Goal: Information Seeking & Learning: Learn about a topic

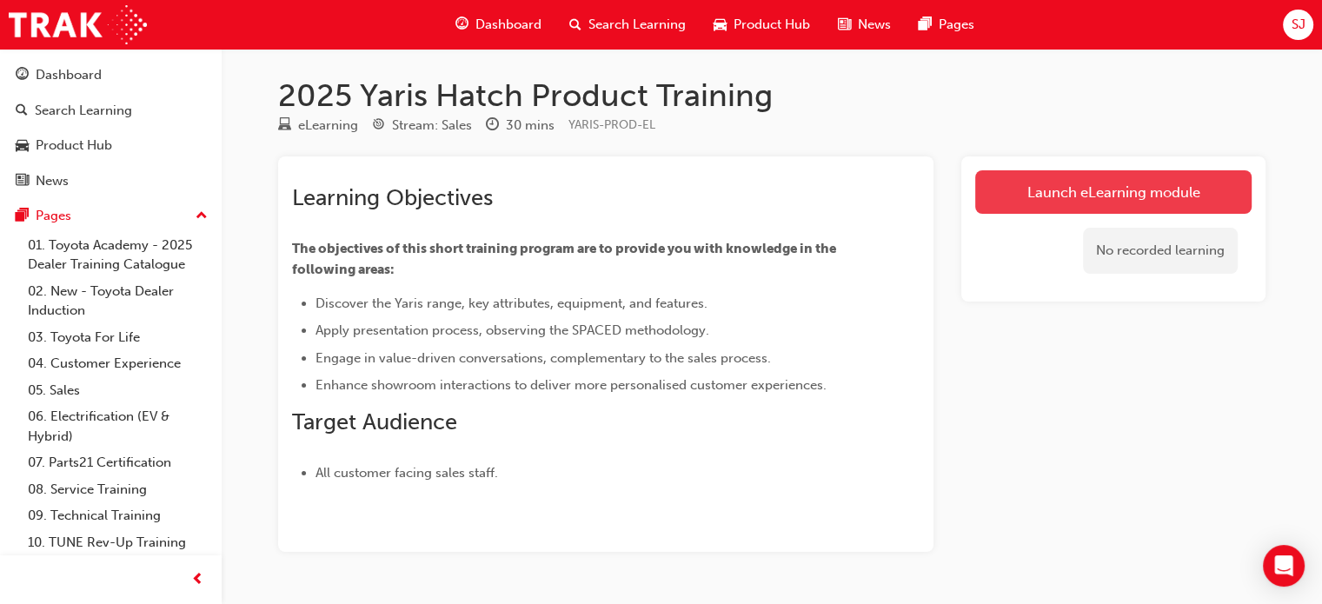
click at [1175, 203] on link "Launch eLearning module" at bounding box center [1113, 191] width 276 height 43
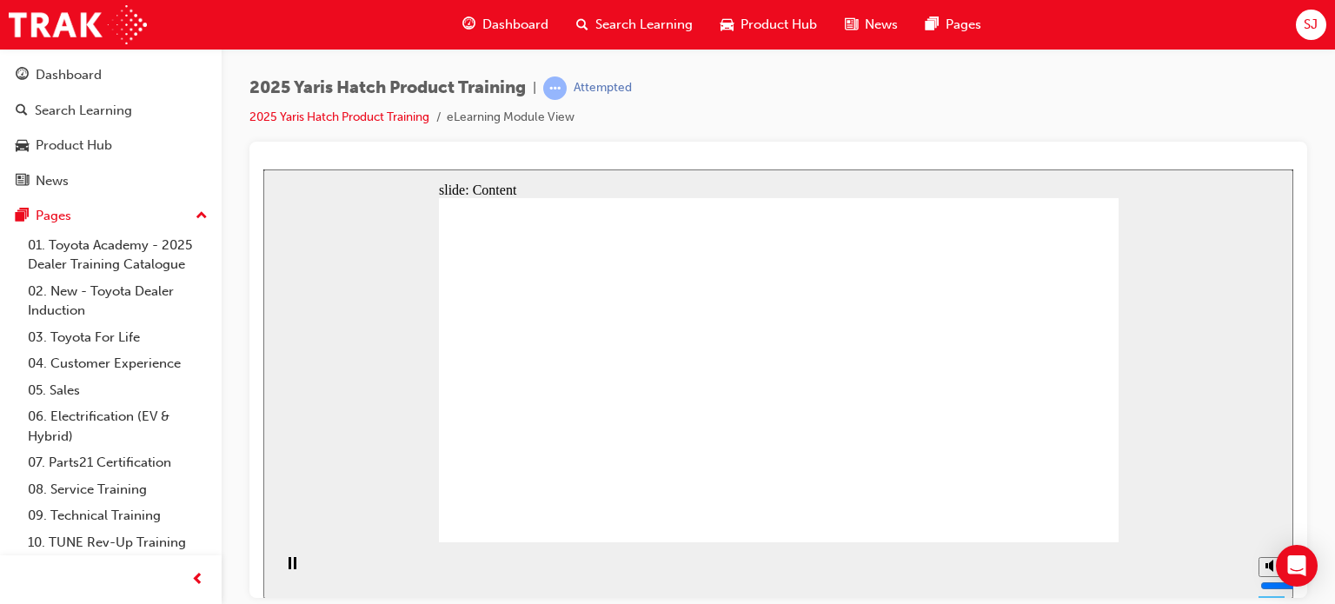
drag, startPoint x: 1088, startPoint y: 526, endPoint x: 1050, endPoint y: 512, distance: 40.7
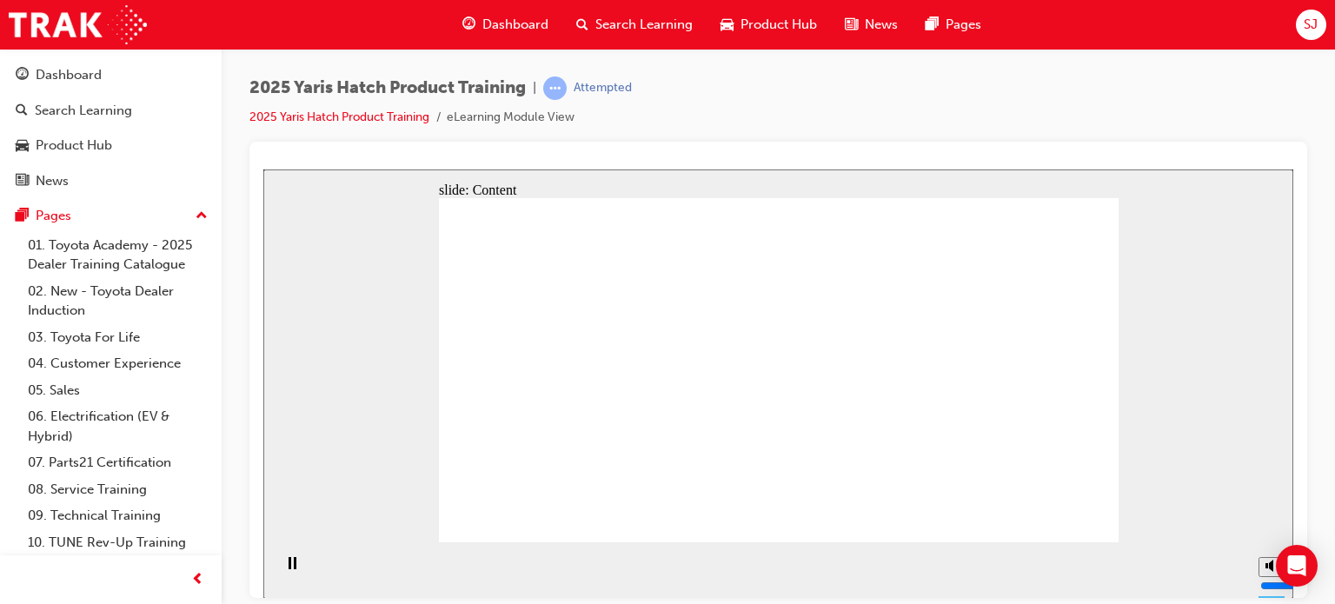
drag, startPoint x: 907, startPoint y: 383, endPoint x: 904, endPoint y: 363, distance: 21.0
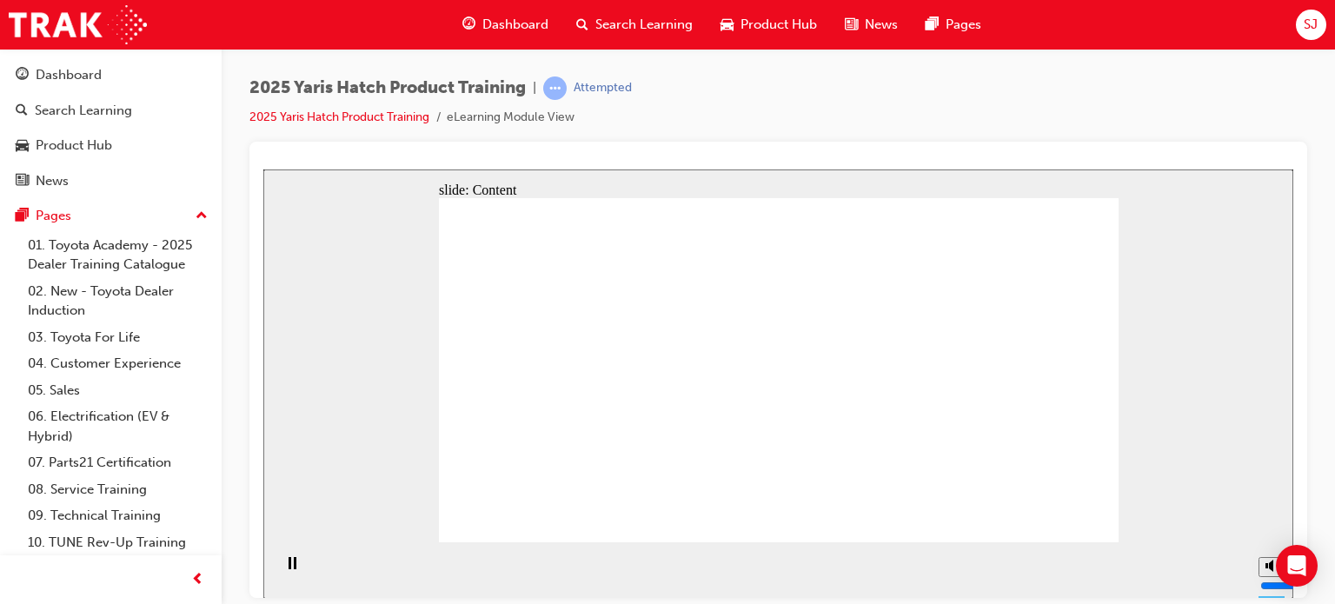
drag, startPoint x: 940, startPoint y: 437, endPoint x: 995, endPoint y: 464, distance: 61.0
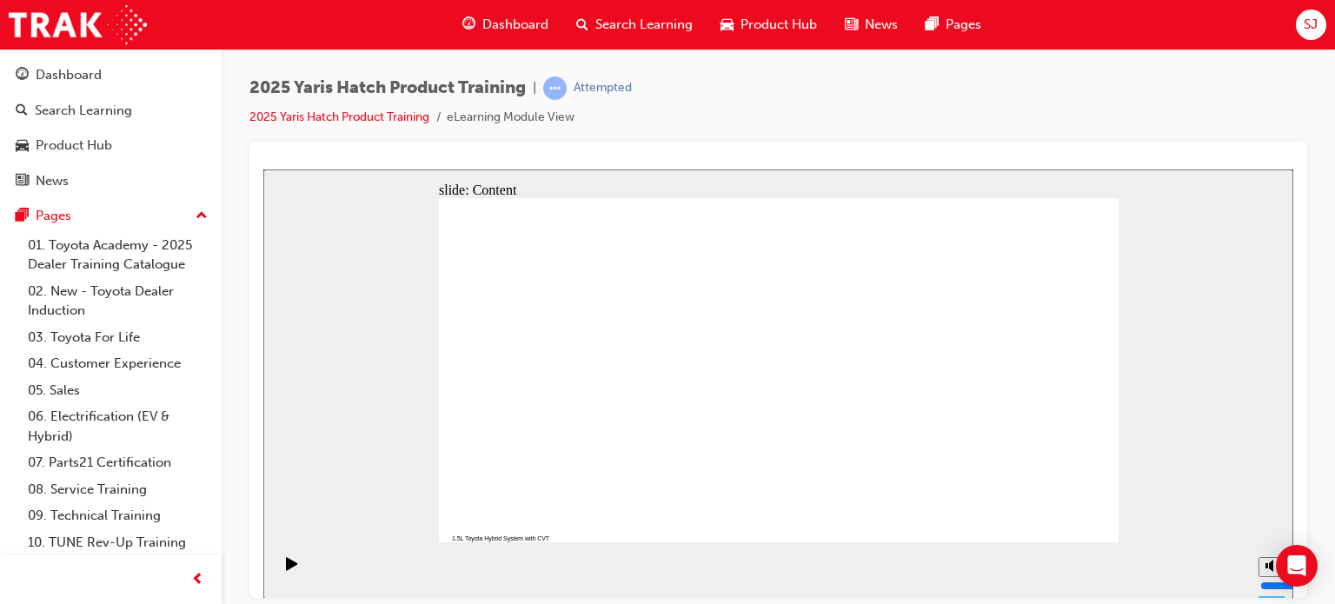
drag, startPoint x: 985, startPoint y: 386, endPoint x: 966, endPoint y: 369, distance: 25.3
drag, startPoint x: 1092, startPoint y: 515, endPoint x: 1077, endPoint y: 502, distance: 19.7
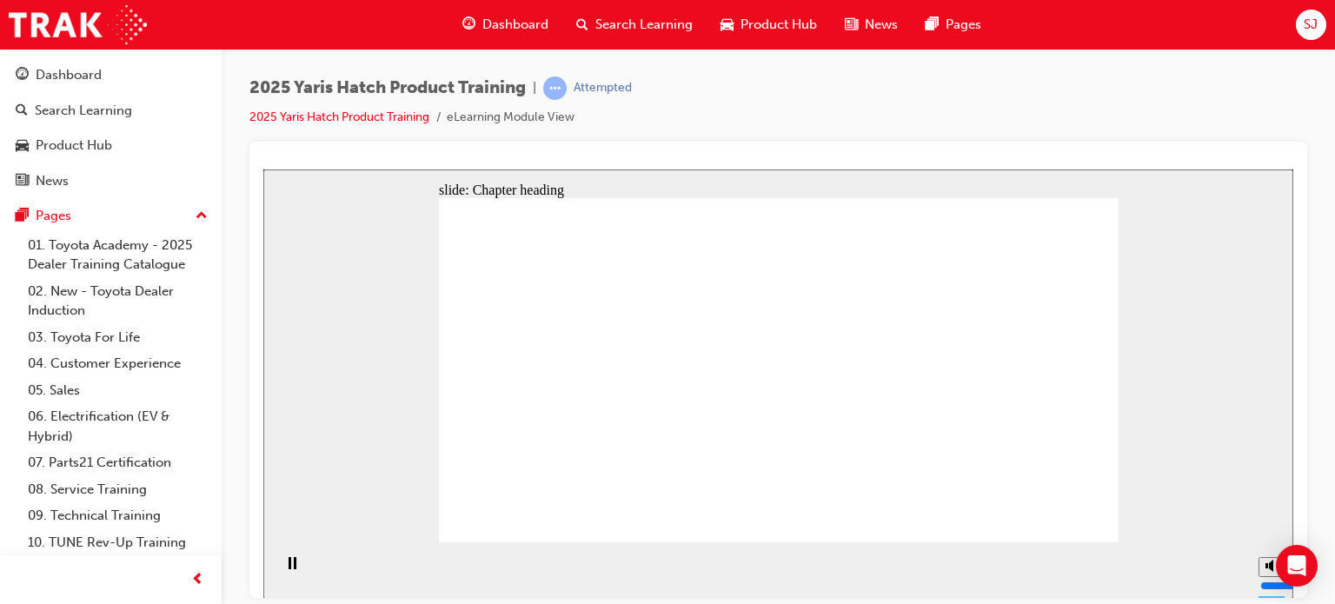
drag, startPoint x: 1017, startPoint y: 408, endPoint x: 1057, endPoint y: 543, distance: 141.4
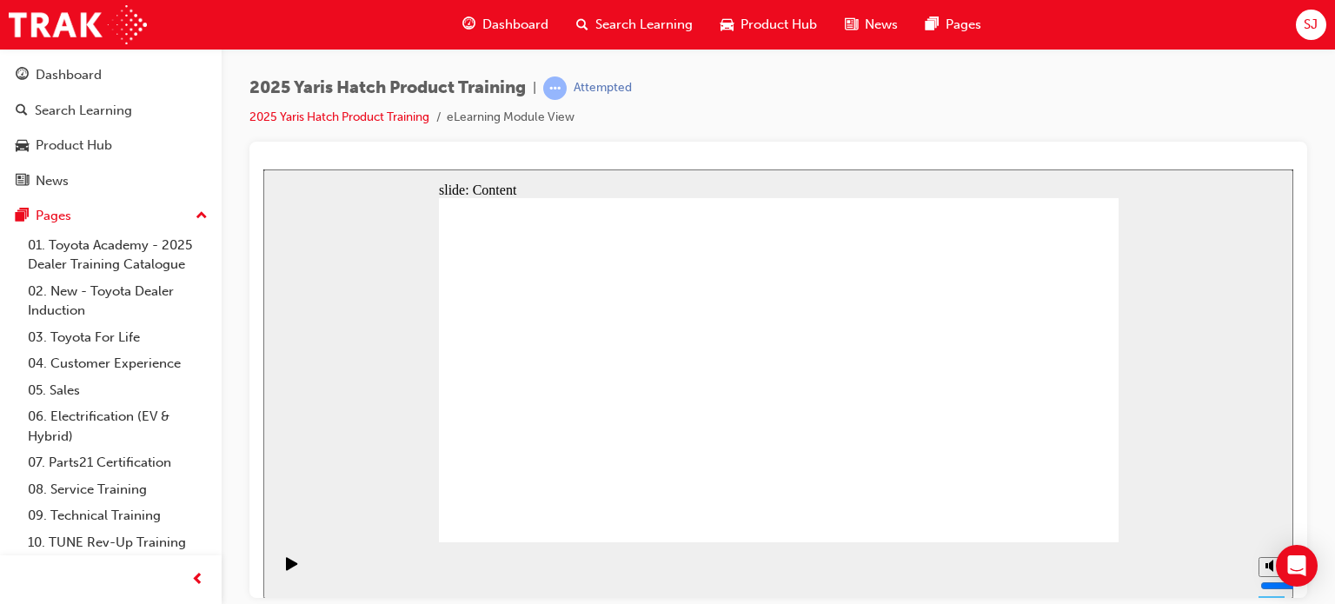
drag, startPoint x: 835, startPoint y: 262, endPoint x: 834, endPoint y: 272, distance: 10.6
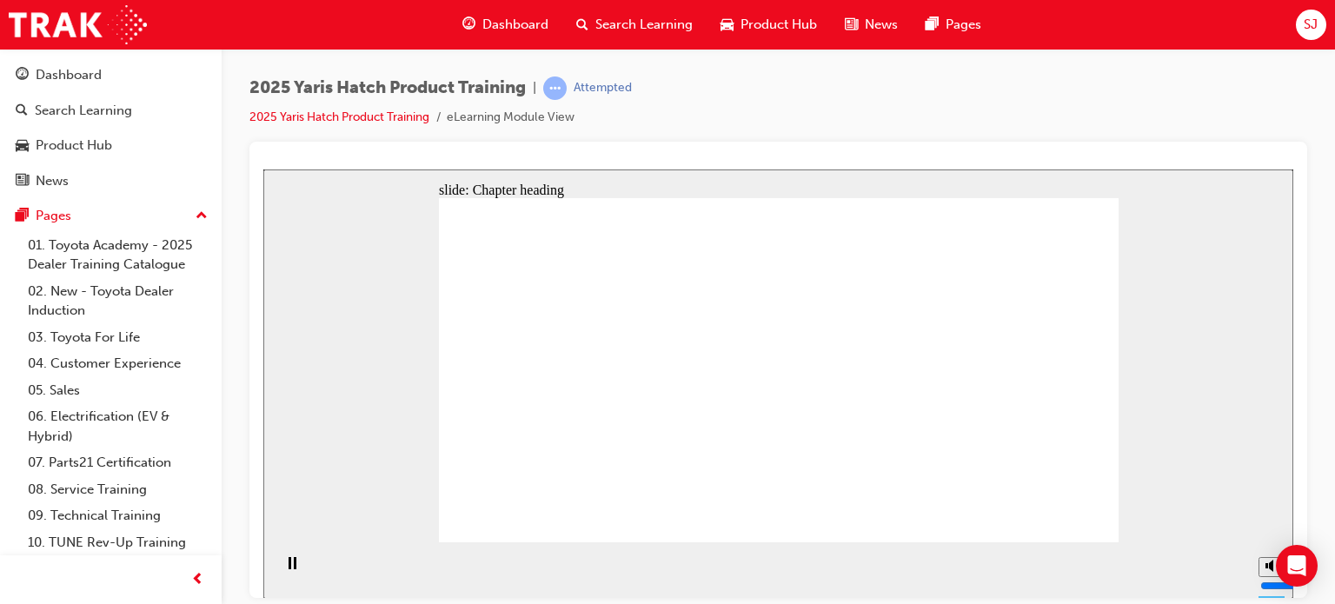
drag, startPoint x: 999, startPoint y: 499, endPoint x: 1023, endPoint y: 502, distance: 24.5
drag, startPoint x: 914, startPoint y: 415, endPoint x: 1065, endPoint y: 517, distance: 182.8
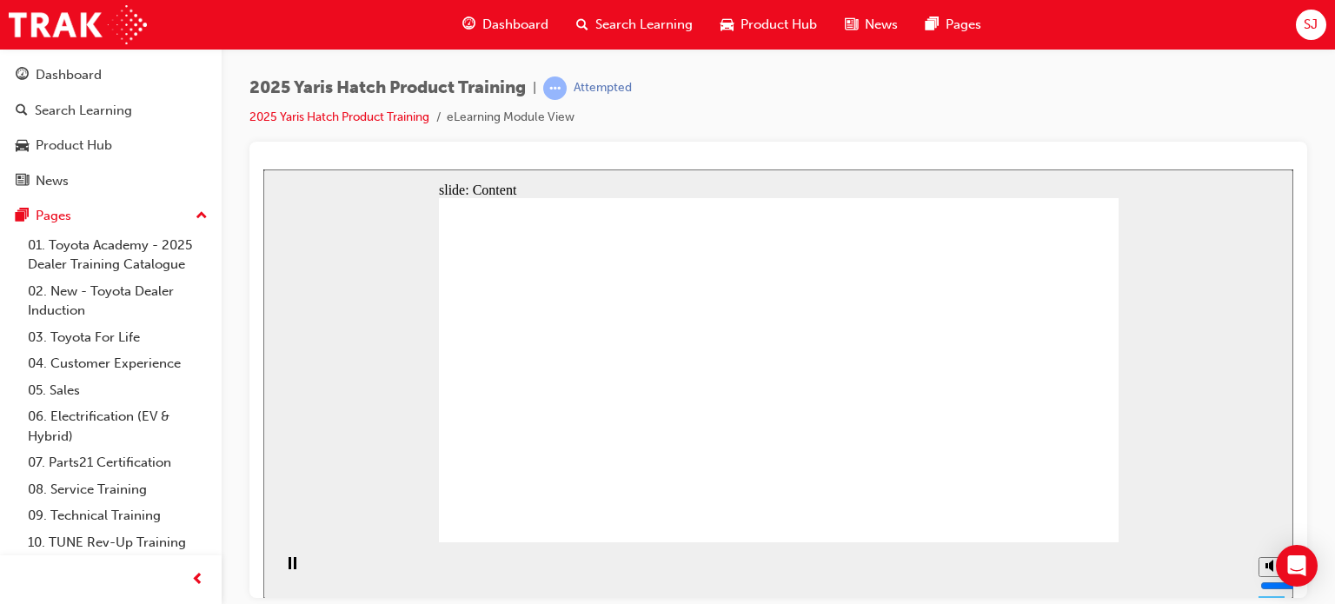
drag, startPoint x: 960, startPoint y: 477, endPoint x: 859, endPoint y: 520, distance: 109.5
drag, startPoint x: 746, startPoint y: 436, endPoint x: 758, endPoint y: 436, distance: 12.2
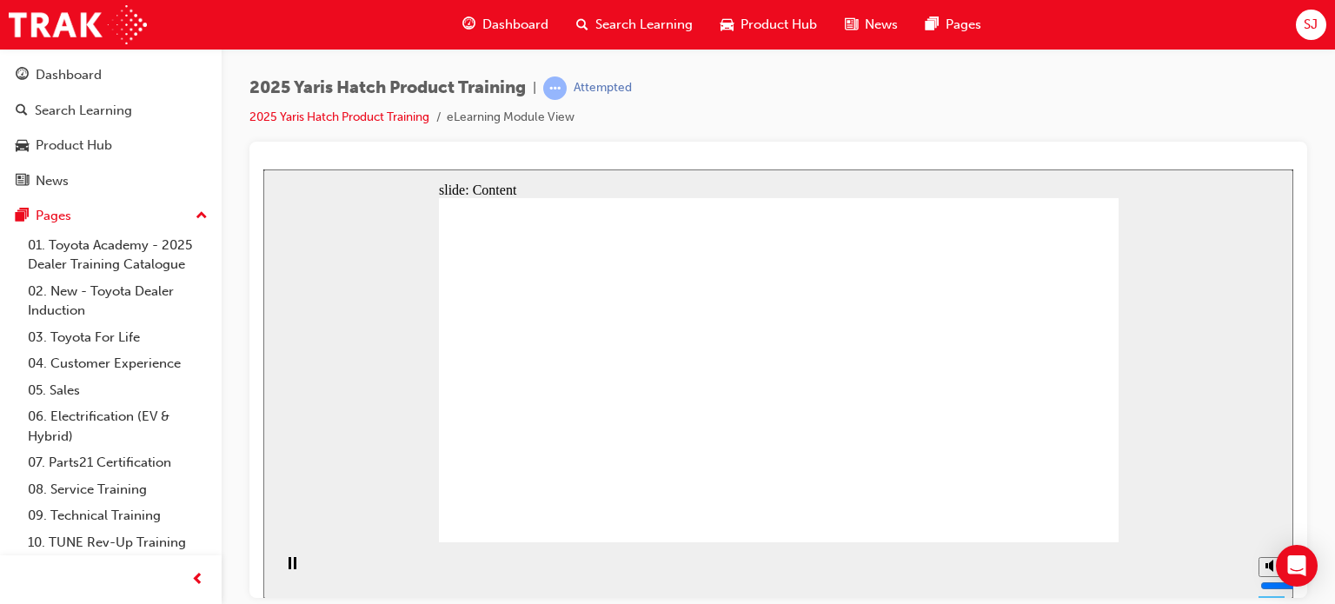
drag, startPoint x: 758, startPoint y: 389, endPoint x: 786, endPoint y: 406, distance: 32.8
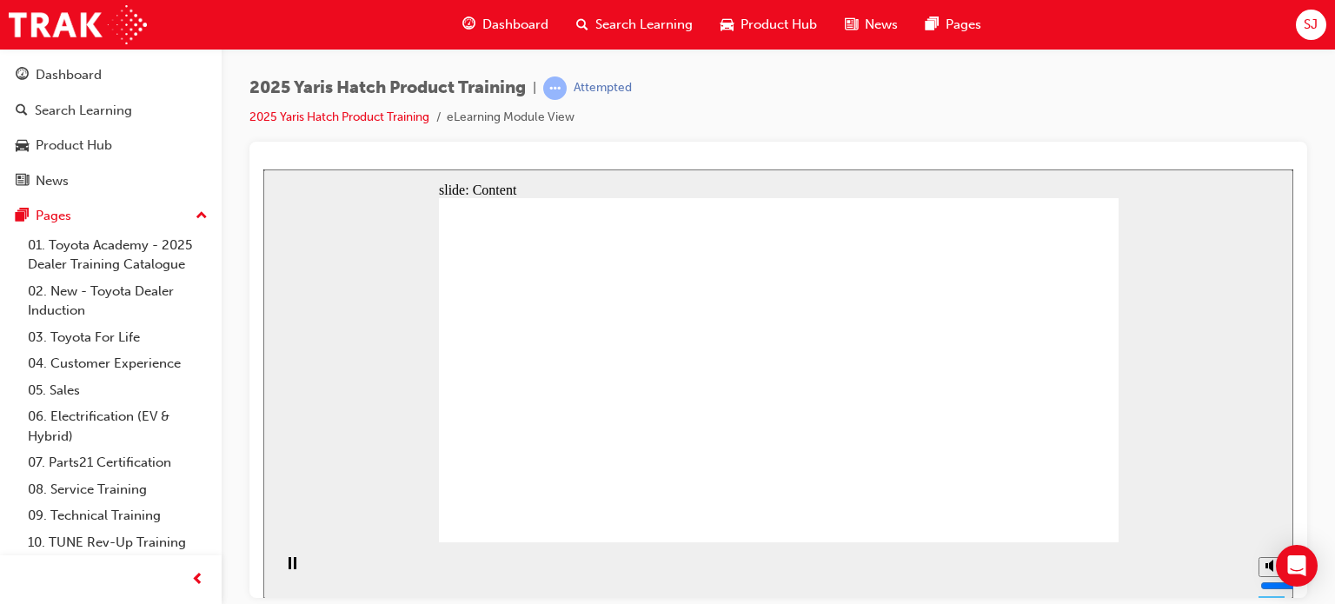
drag, startPoint x: 789, startPoint y: 409, endPoint x: 737, endPoint y: 404, distance: 52.4
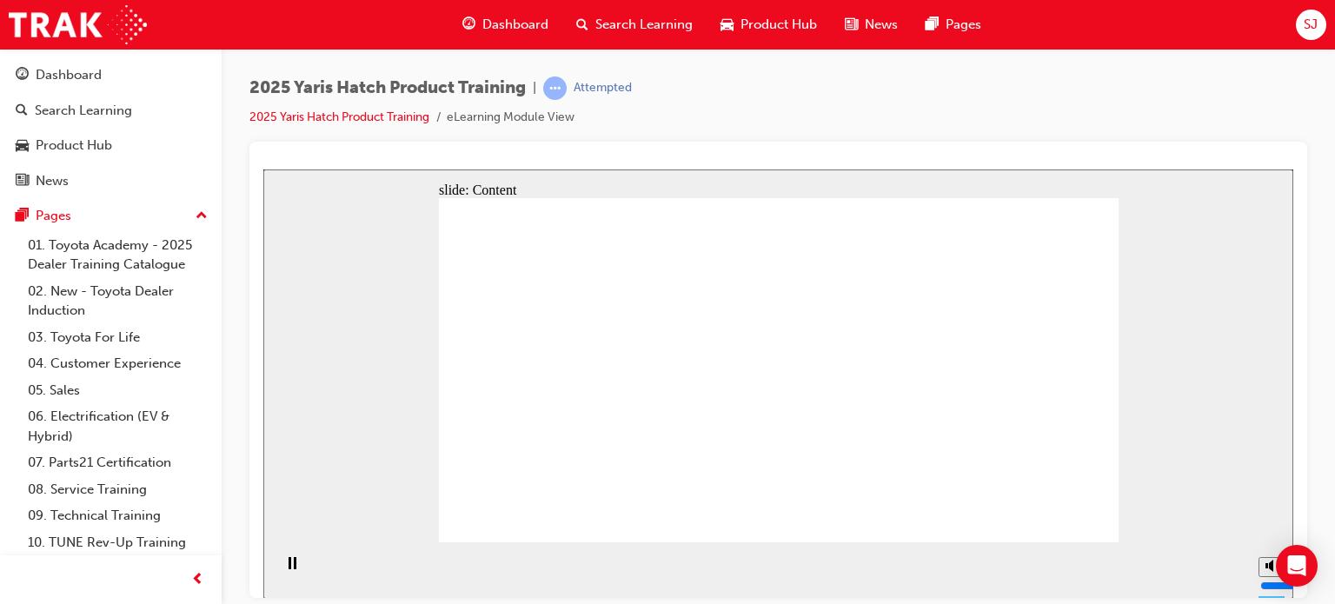
drag, startPoint x: 633, startPoint y: 369, endPoint x: 652, endPoint y: 368, distance: 19.1
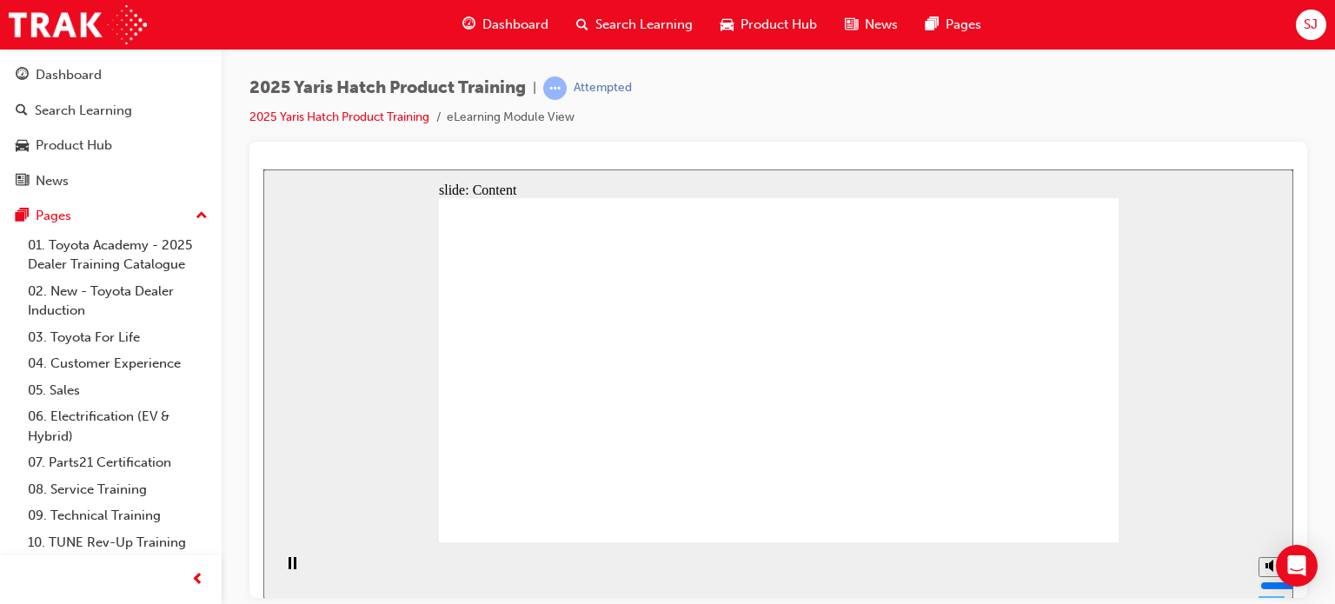
drag, startPoint x: 673, startPoint y: 369, endPoint x: 702, endPoint y: 405, distance: 46.3
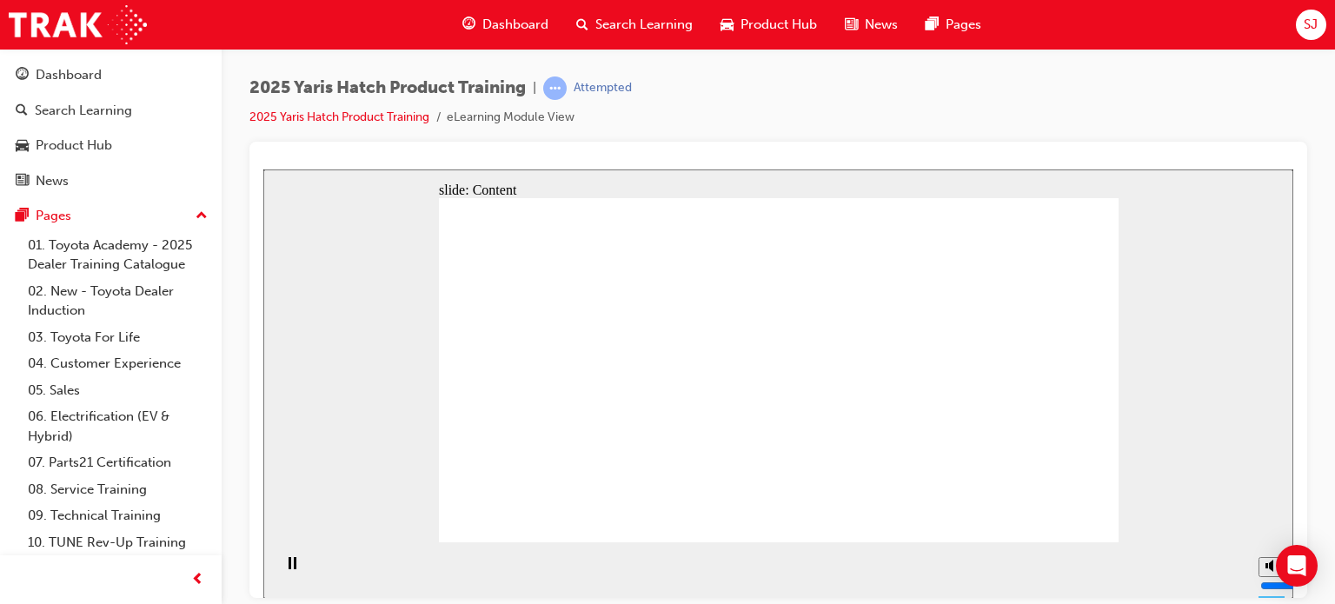
drag, startPoint x: 595, startPoint y: 381, endPoint x: 578, endPoint y: 358, distance: 28.0
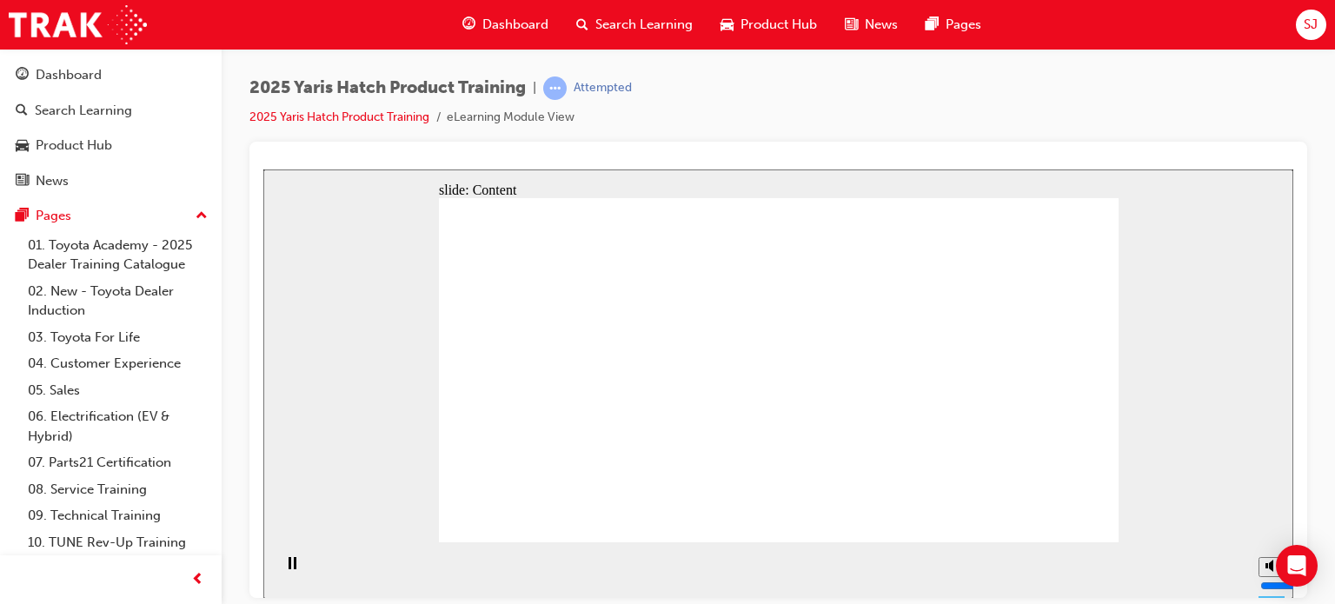
drag, startPoint x: 665, startPoint y: 396, endPoint x: 694, endPoint y: 393, distance: 28.9
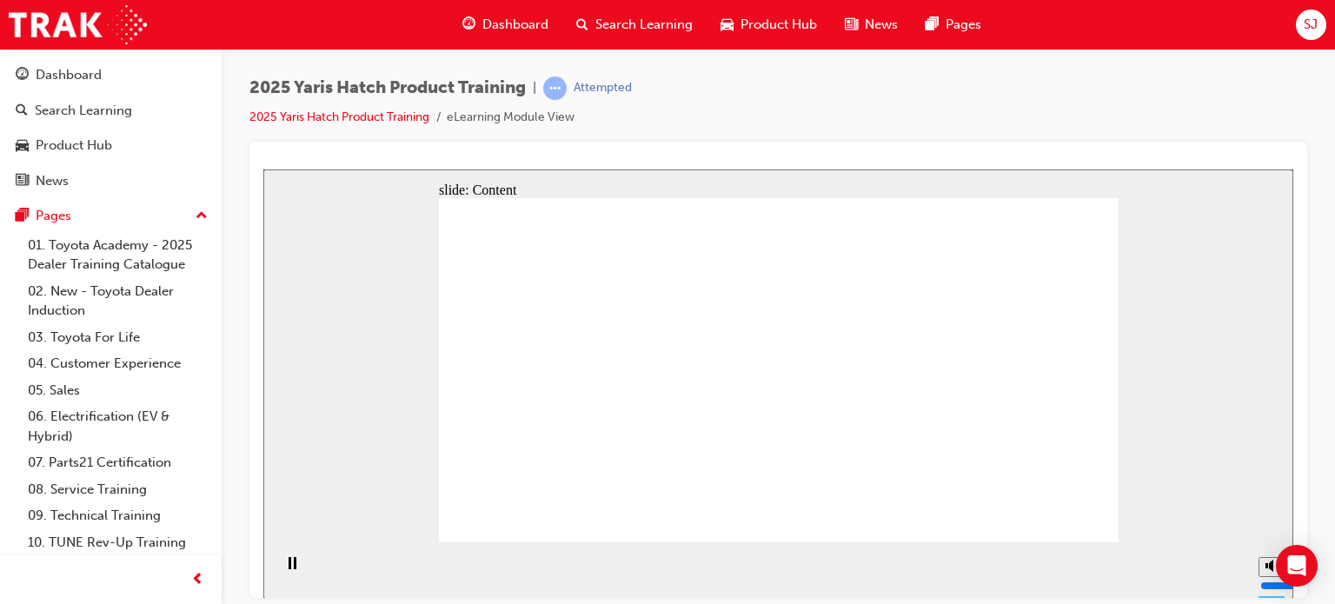
drag, startPoint x: 702, startPoint y: 386, endPoint x: 727, endPoint y: 406, distance: 31.5
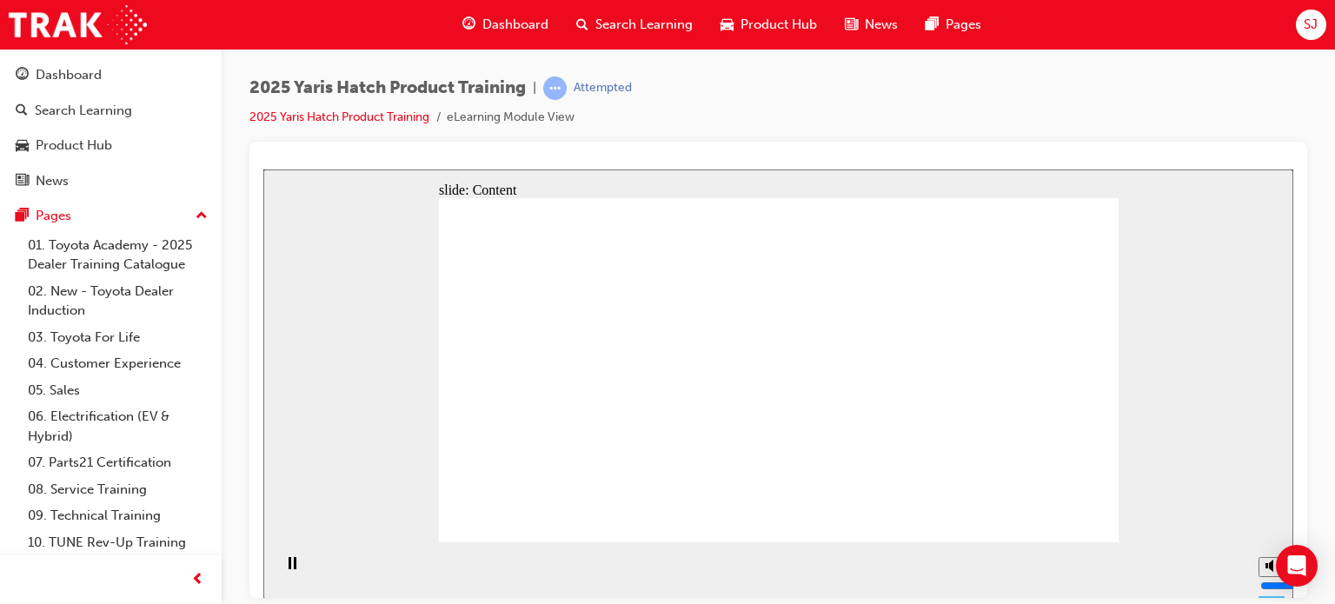
drag, startPoint x: 669, startPoint y: 380, endPoint x: 773, endPoint y: 416, distance: 109.7
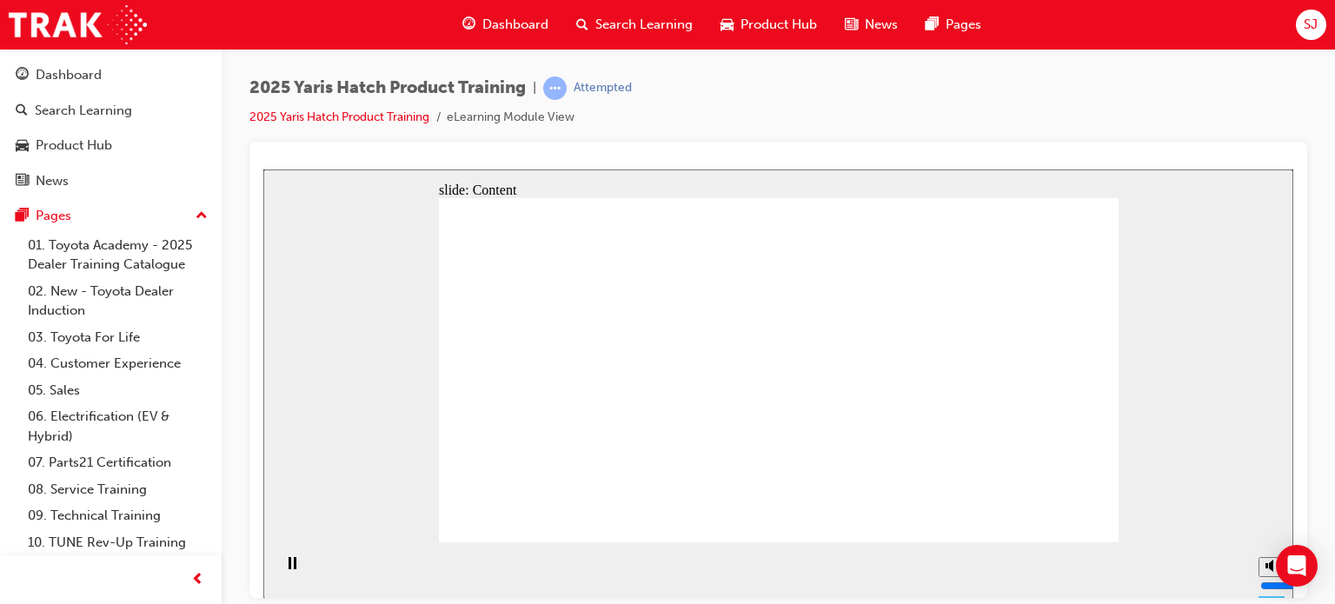
drag, startPoint x: 774, startPoint y: 376, endPoint x: 810, endPoint y: 413, distance: 51.6
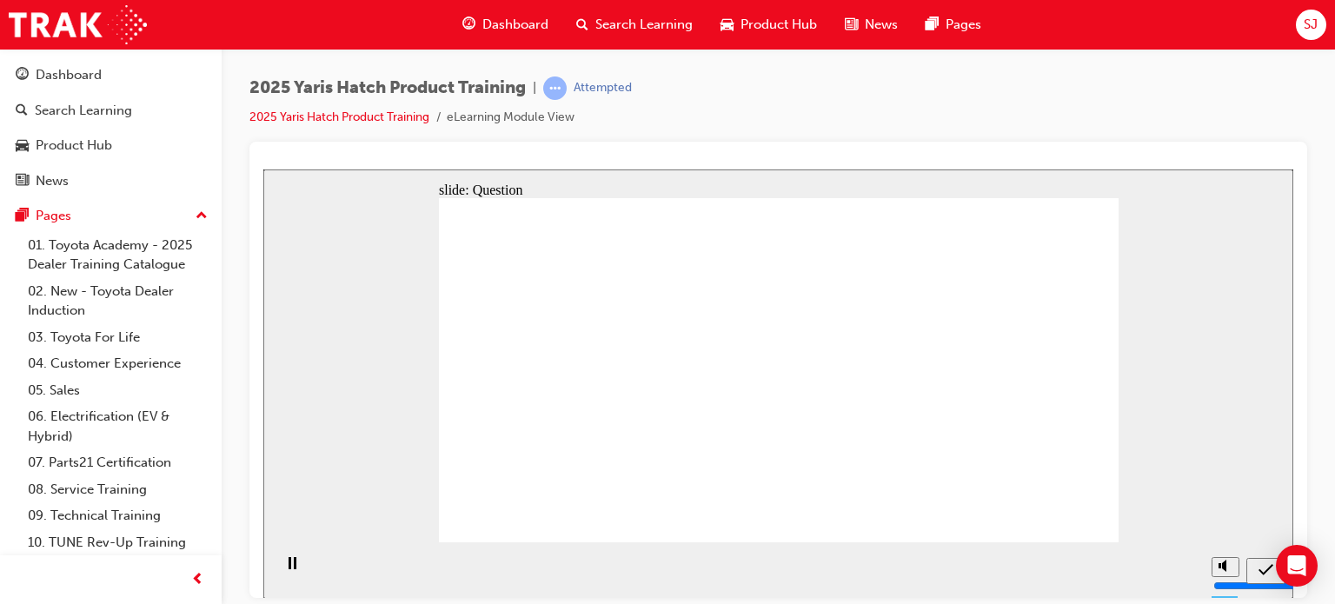
radio input "true"
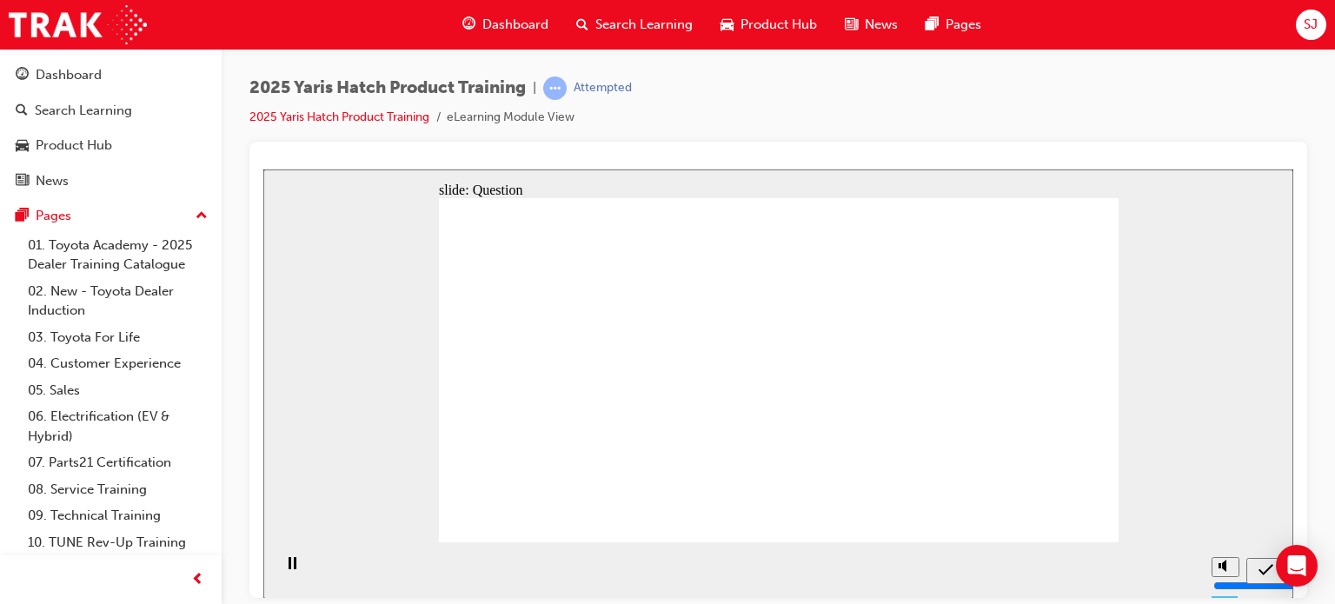
radio input "true"
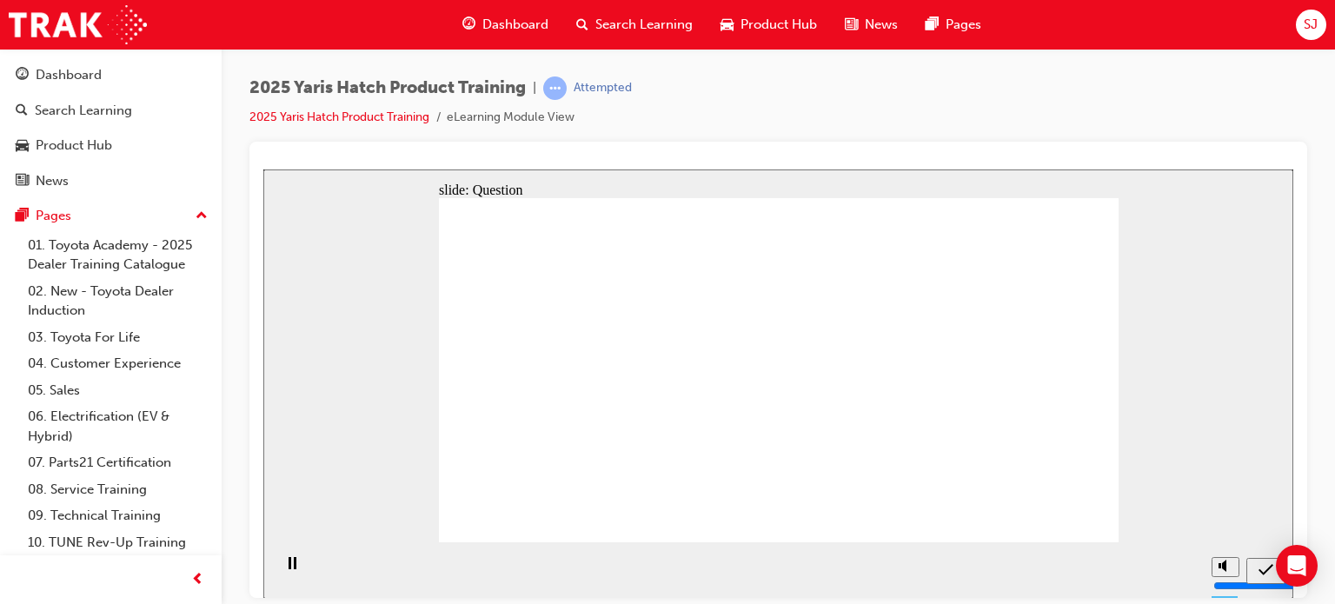
radio input "true"
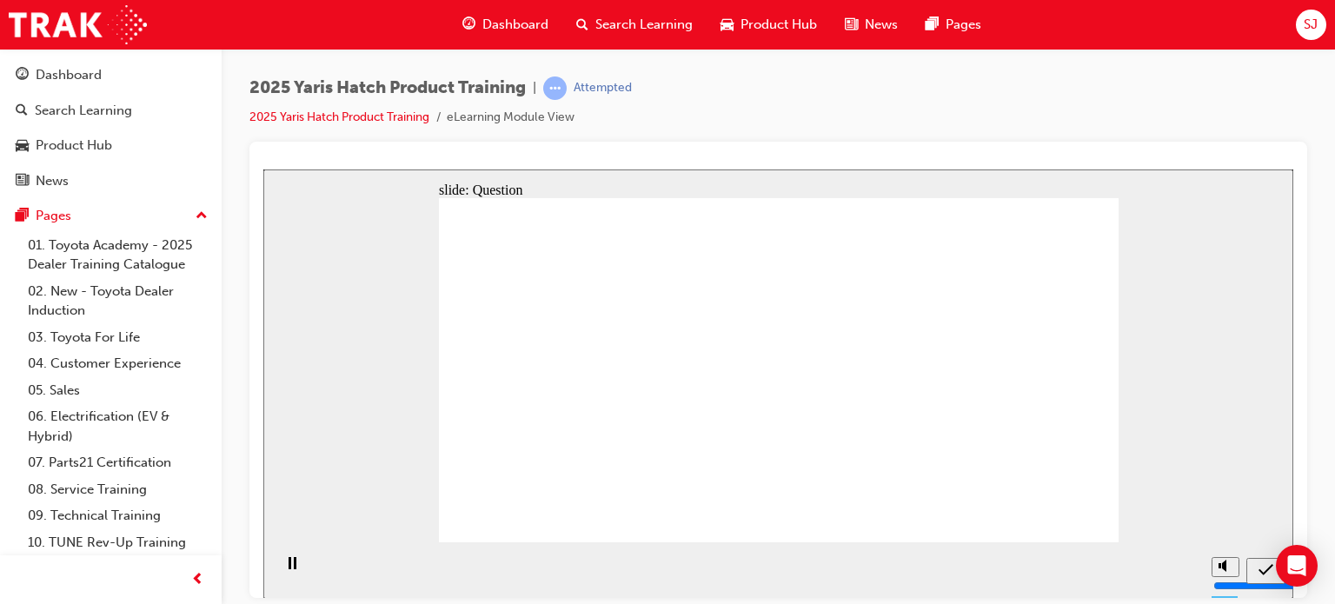
drag, startPoint x: 780, startPoint y: 363, endPoint x: 914, endPoint y: 466, distance: 168.7
drag, startPoint x: 1026, startPoint y: 393, endPoint x: 1028, endPoint y: 461, distance: 67.8
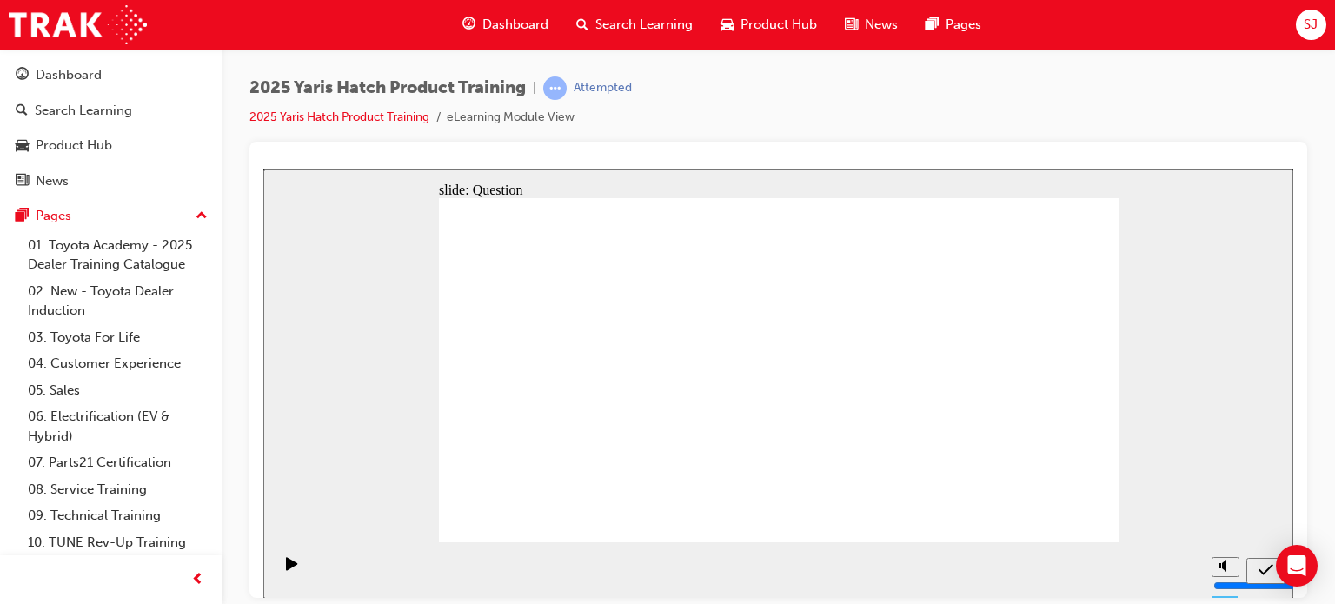
drag, startPoint x: 895, startPoint y: 346, endPoint x: 862, endPoint y: 349, distance: 34.0
drag, startPoint x: 1002, startPoint y: 453, endPoint x: 764, endPoint y: 451, distance: 237.4
drag, startPoint x: 855, startPoint y: 343, endPoint x: 634, endPoint y: 449, distance: 245.8
drag, startPoint x: 632, startPoint y: 367, endPoint x: 536, endPoint y: 456, distance: 131.0
drag, startPoint x: 532, startPoint y: 356, endPoint x: 1011, endPoint y: 452, distance: 488.7
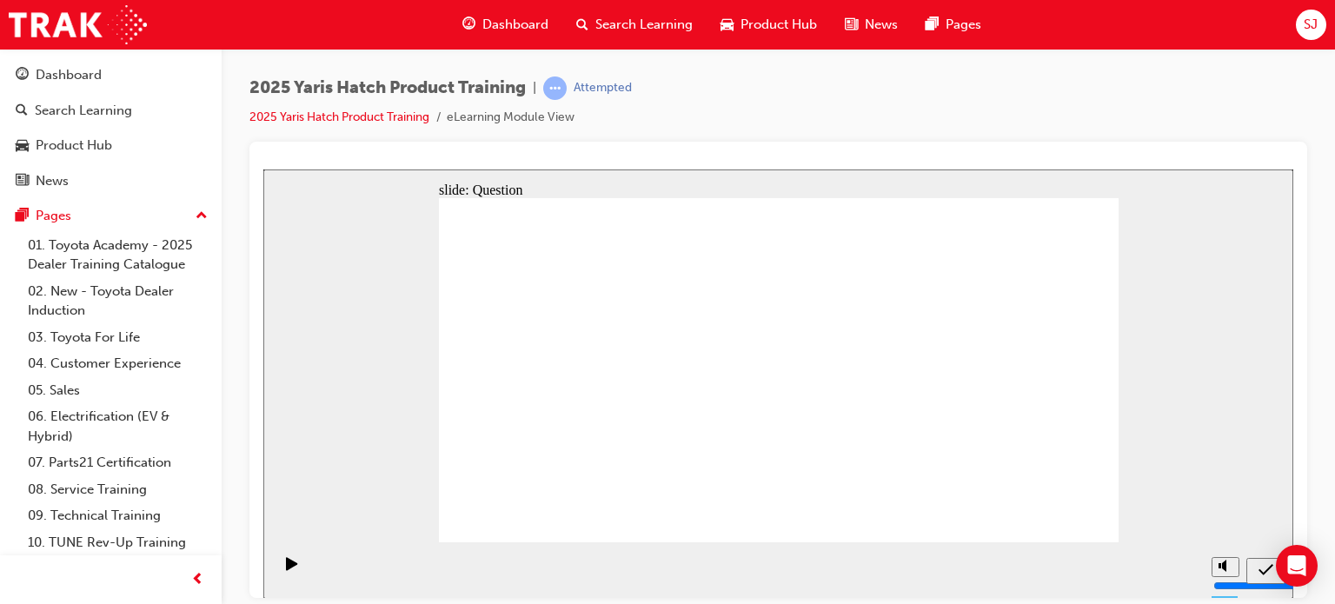
drag, startPoint x: 918, startPoint y: 475, endPoint x: 1033, endPoint y: 508, distance: 119.4
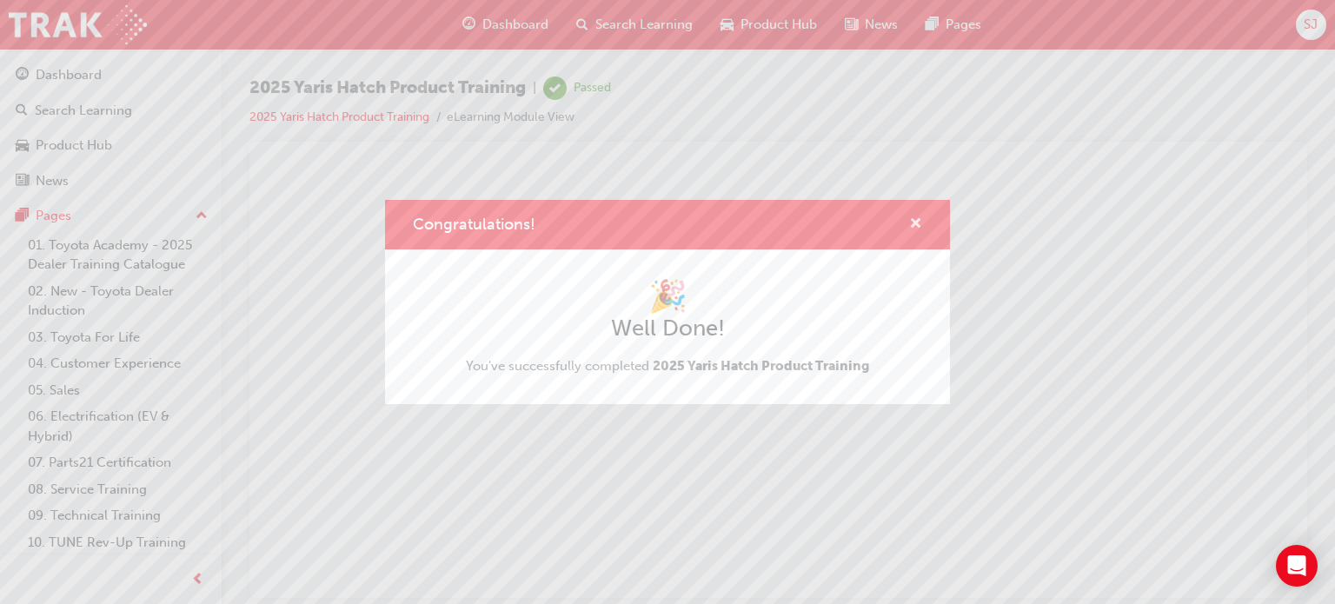
click at [915, 223] on span "cross-icon" at bounding box center [915, 225] width 13 height 16
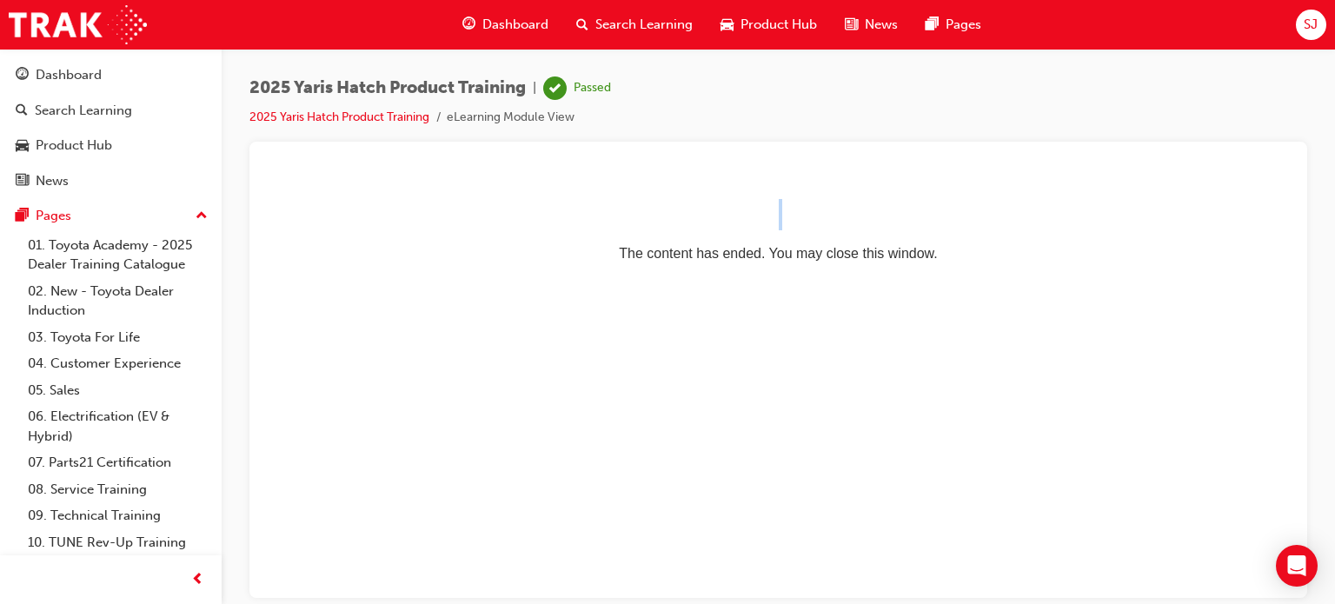
click at [915, 223] on p "The content has ended. You may close this window." at bounding box center [778, 222] width 1016 height 78
click at [909, 275] on html "The content has ended. You may close this window." at bounding box center [778, 222] width 1030 height 106
